Goal: Navigation & Orientation: Find specific page/section

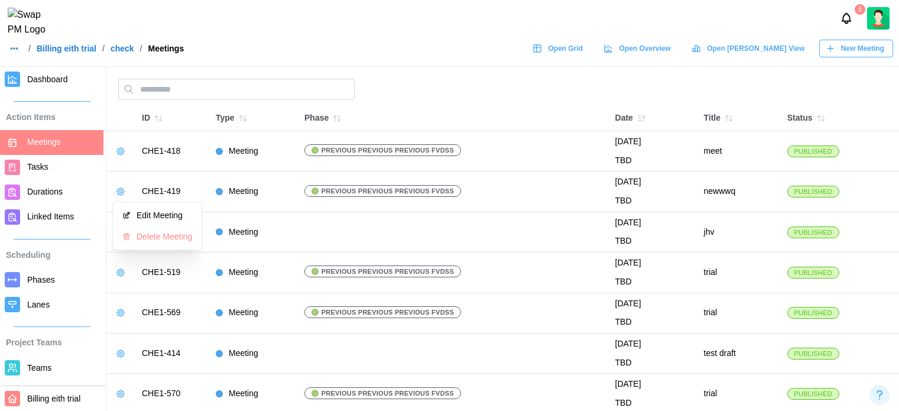
scroll to position [59, 0]
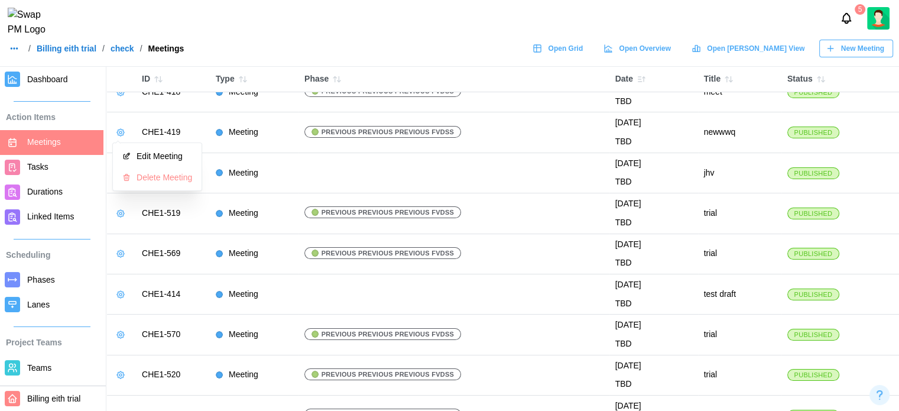
click at [670, 51] on span "Open Overview" at bounding box center [644, 48] width 51 height 17
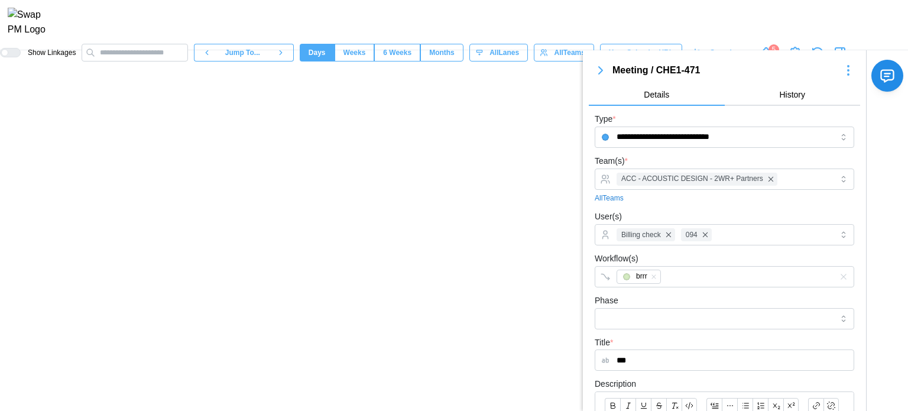
scroll to position [0, 12242]
click at [841, 76] on icon "button" at bounding box center [848, 70] width 14 height 14
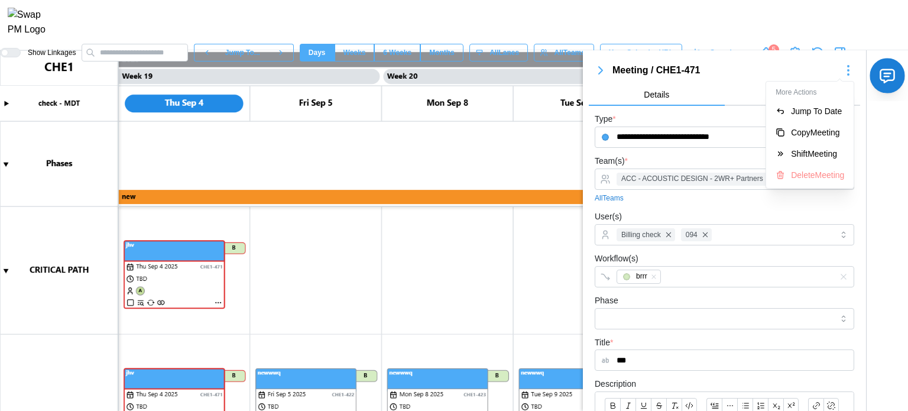
click at [880, 73] on icon "button" at bounding box center [887, 76] width 14 height 13
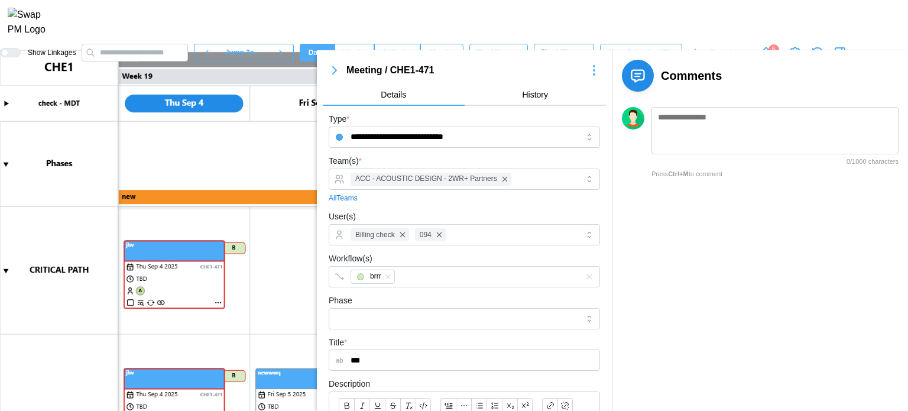
click at [587, 73] on icon "button" at bounding box center [594, 70] width 14 height 14
